Goal: Find specific page/section: Find specific page/section

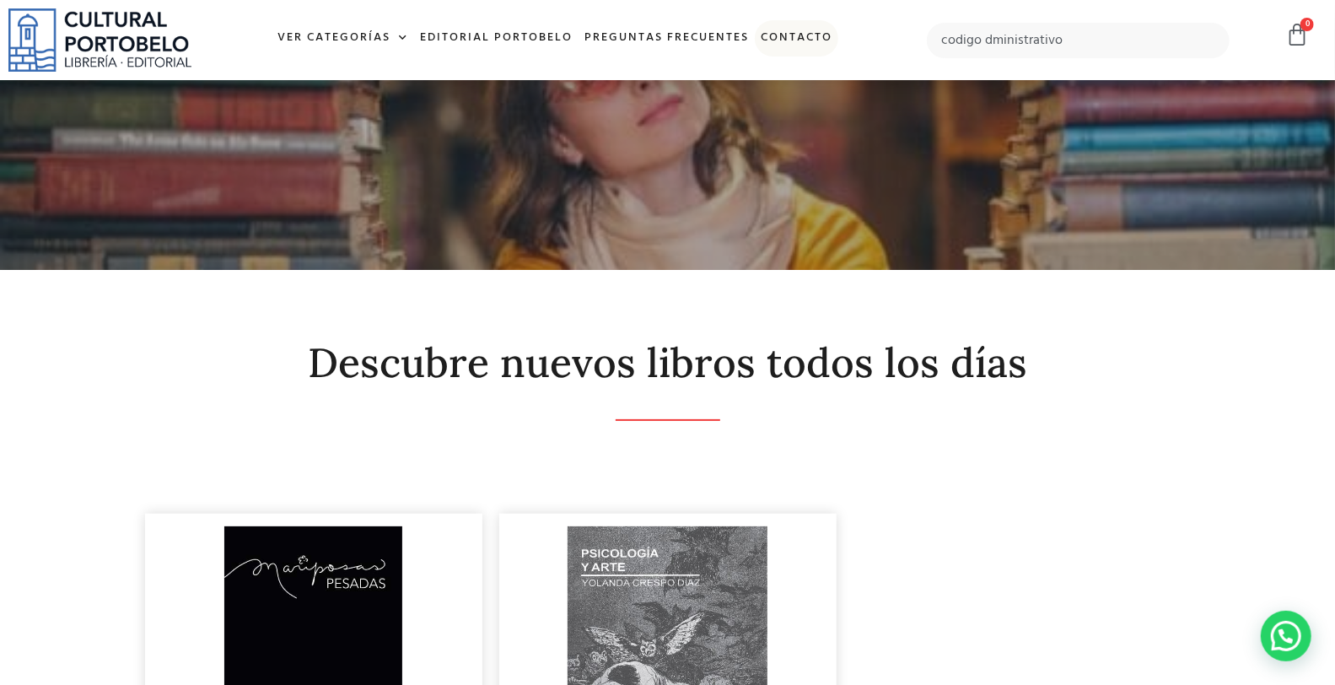
type input "codigo dministrativo"
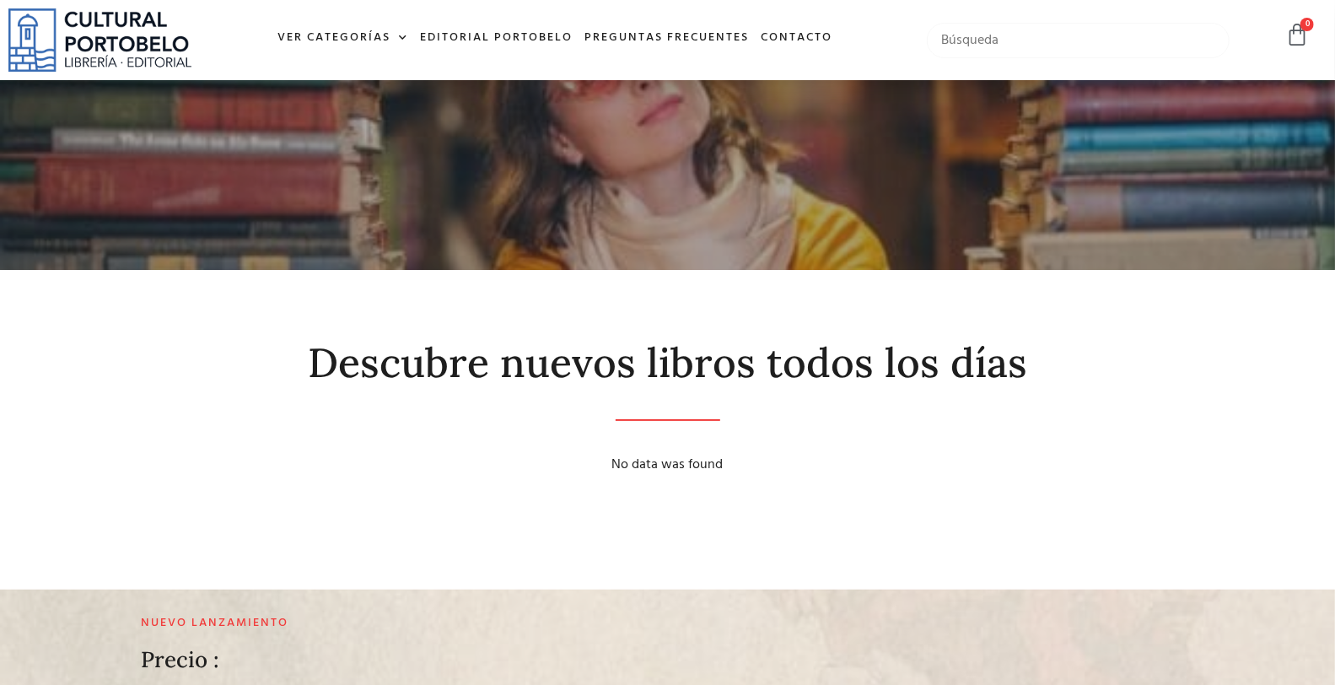
click at [1078, 36] on input "text" at bounding box center [1078, 40] width 302 height 35
type input "administrativo"
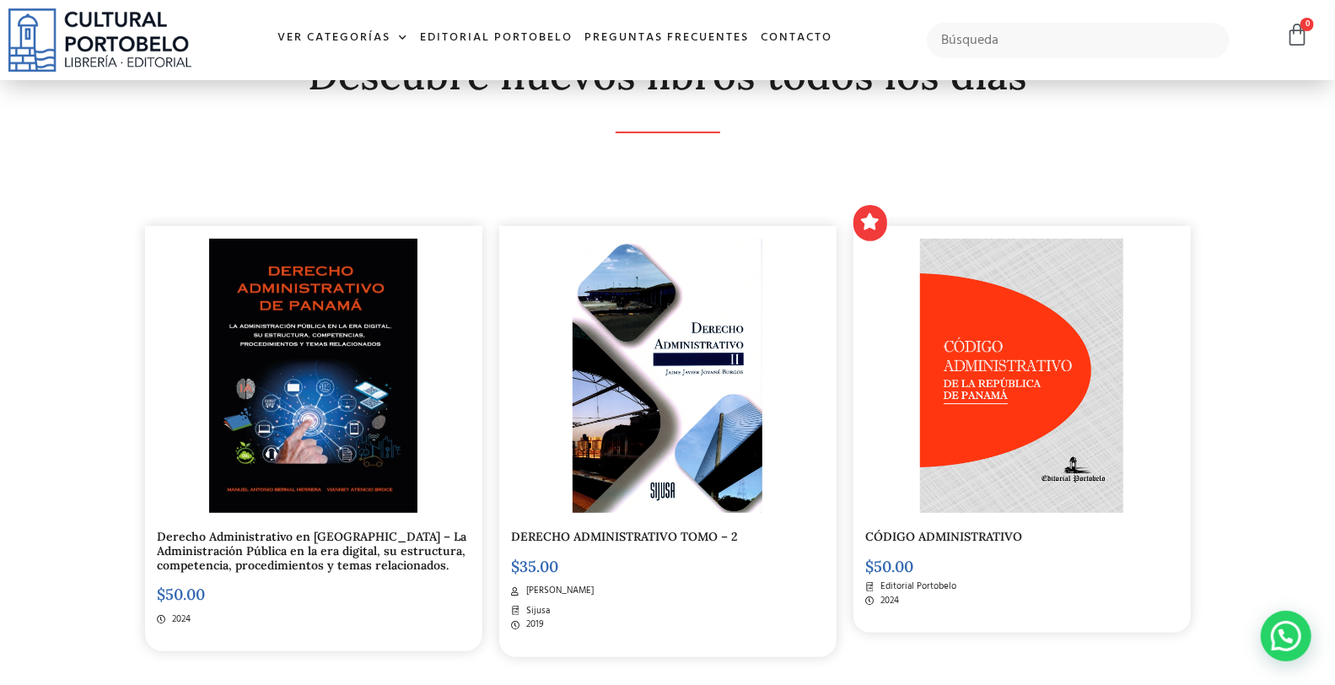
scroll to position [312, 0]
